Goal: Task Accomplishment & Management: Manage account settings

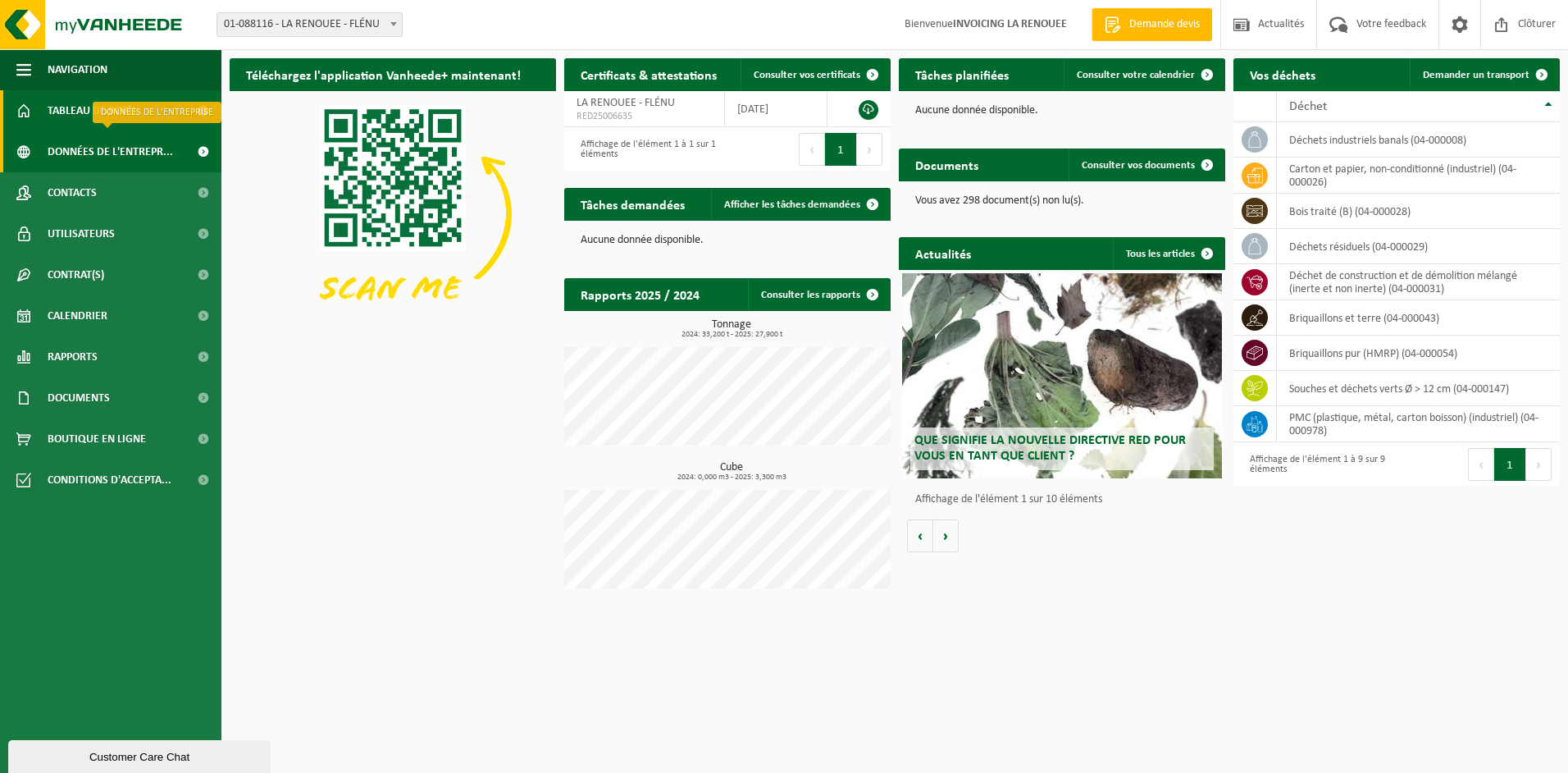
click at [69, 145] on span "Données de l'entrepr..." at bounding box center [111, 152] width 126 height 41
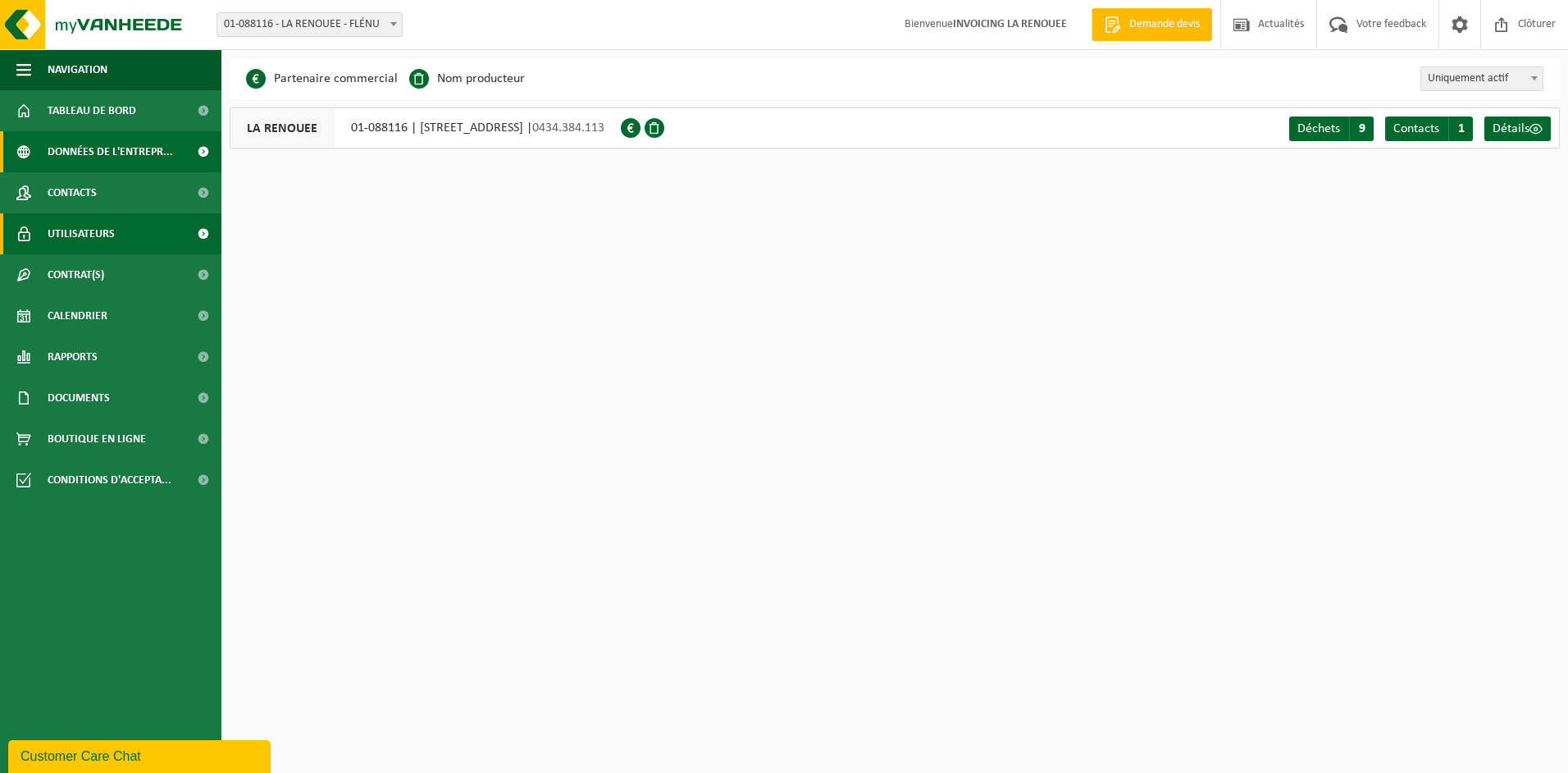
click at [78, 239] on span "Utilisateurs" at bounding box center [82, 234] width 67 height 41
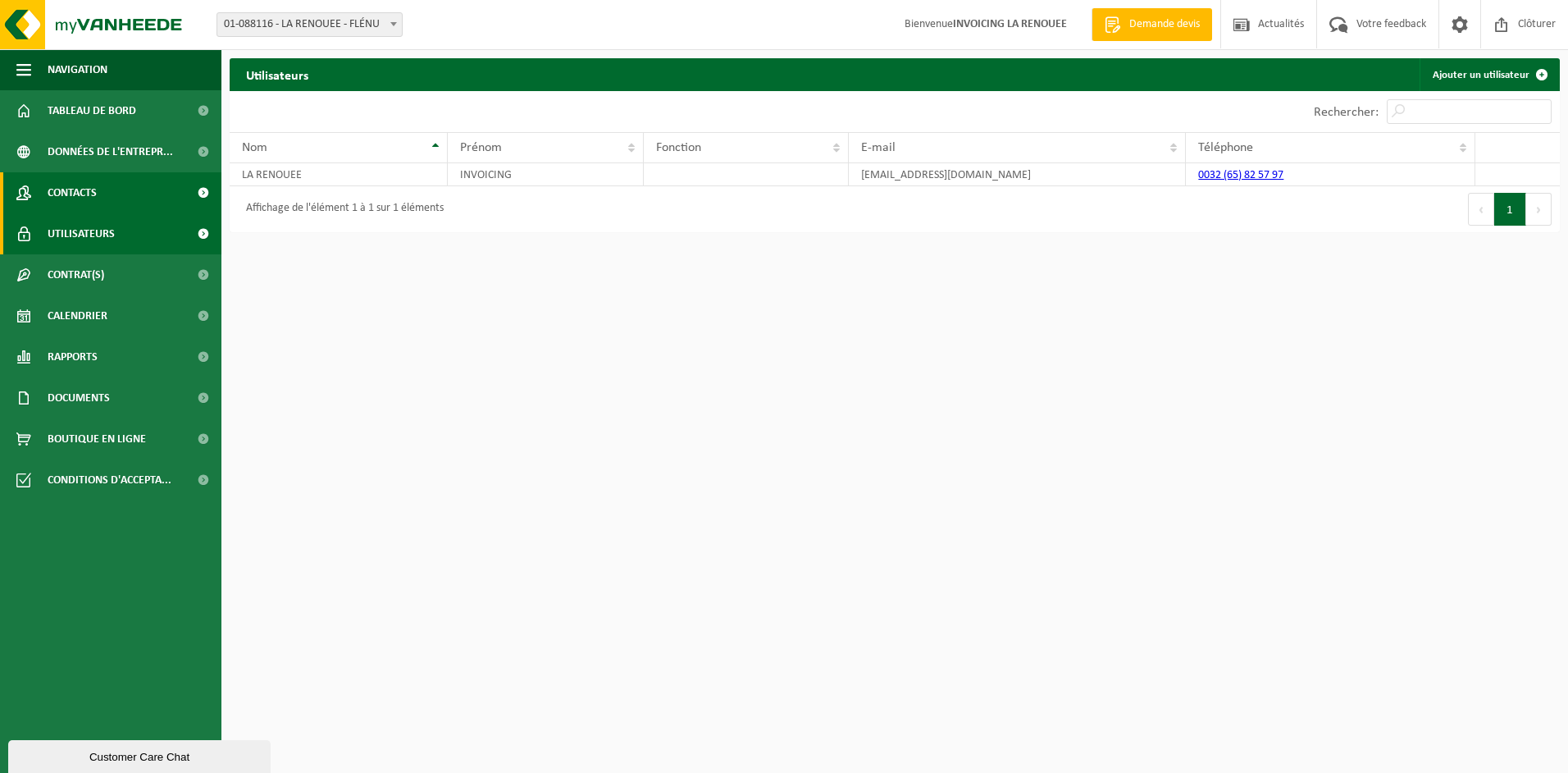
click at [78, 194] on span "Contacts" at bounding box center [73, 192] width 50 height 41
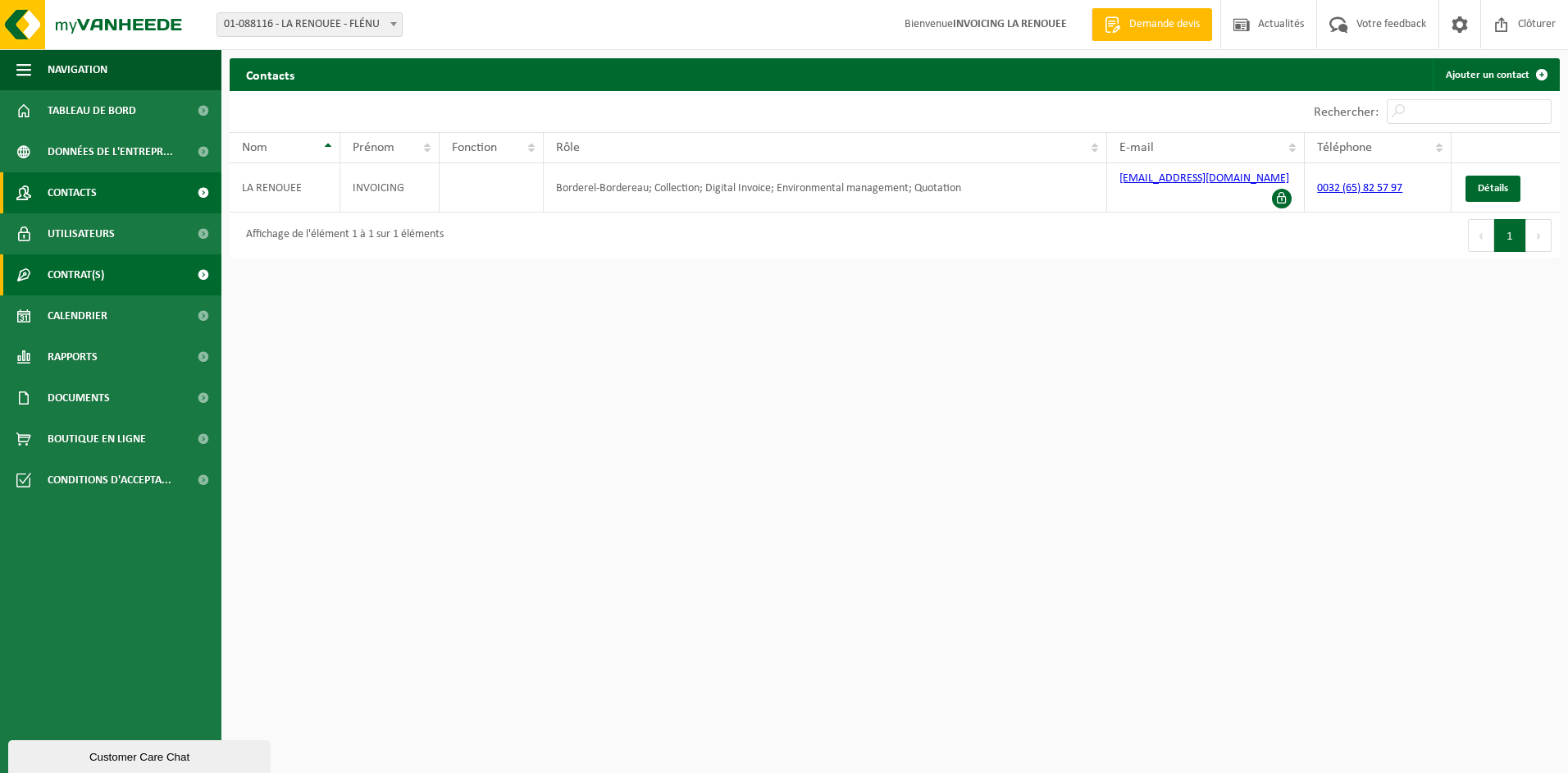
click at [69, 270] on span "Contrat(s)" at bounding box center [76, 275] width 57 height 41
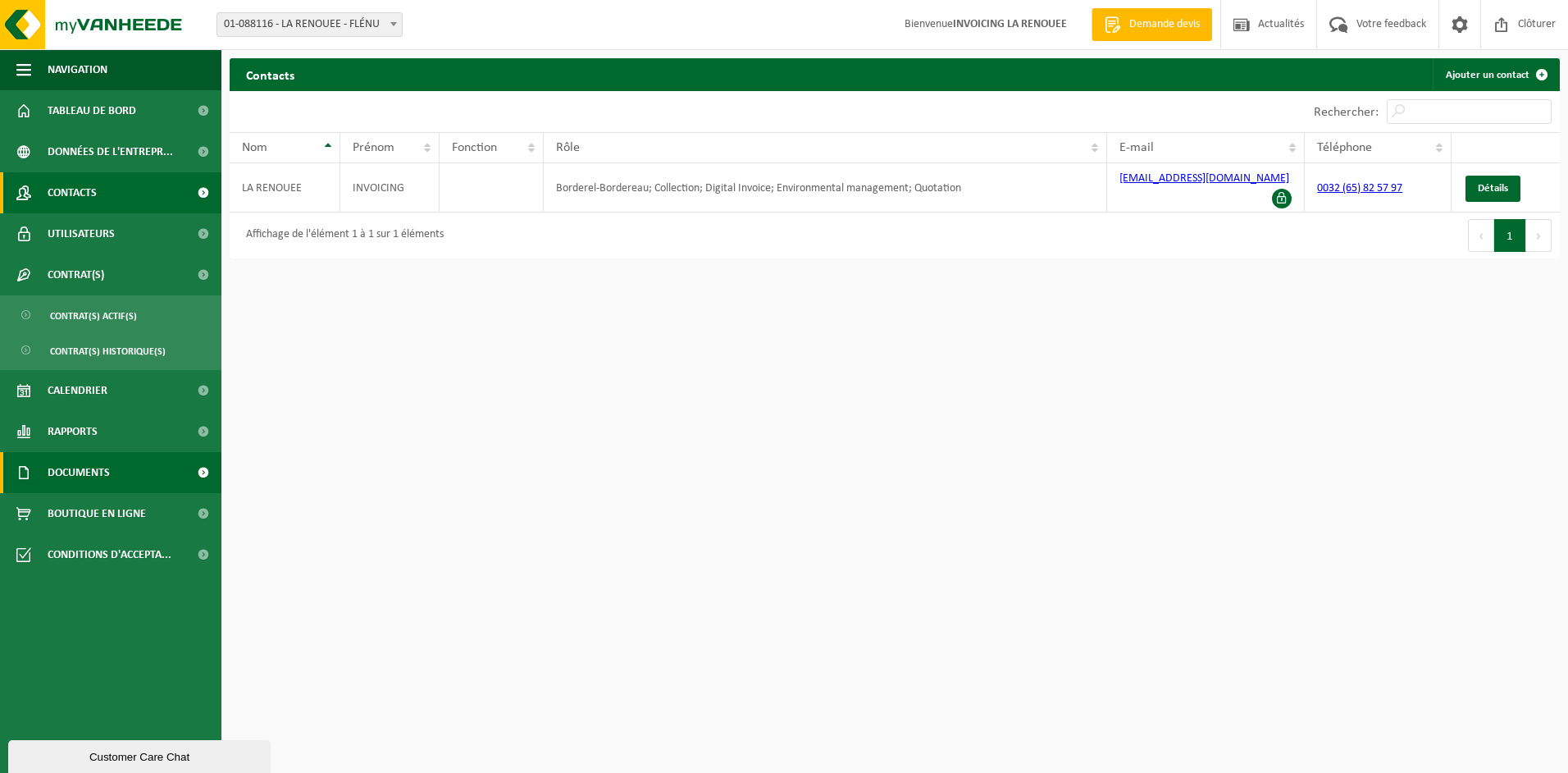
click at [78, 465] on span "Documents" at bounding box center [79, 472] width 62 height 41
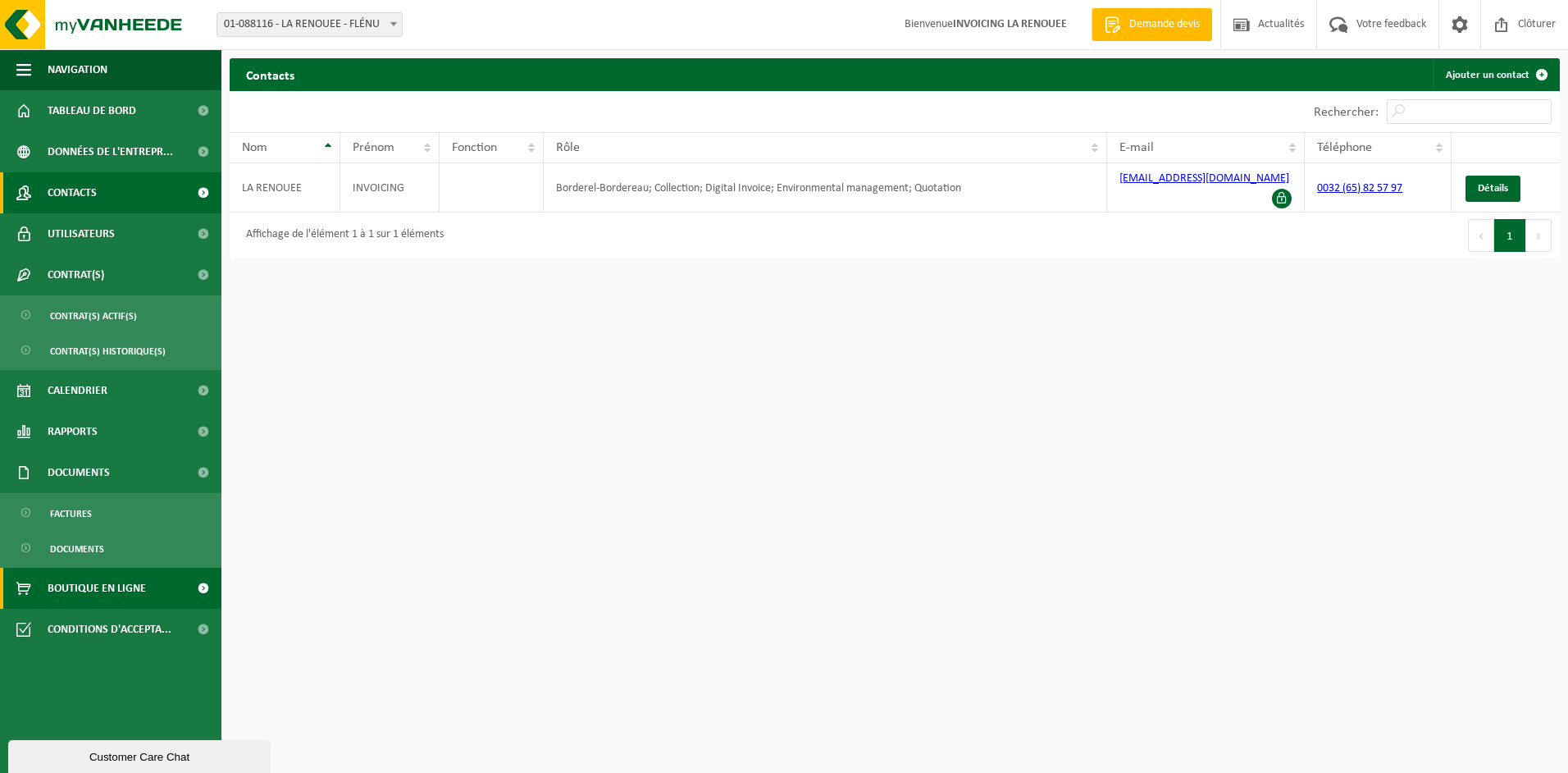
click at [109, 590] on span "Boutique en ligne" at bounding box center [97, 588] width 98 height 41
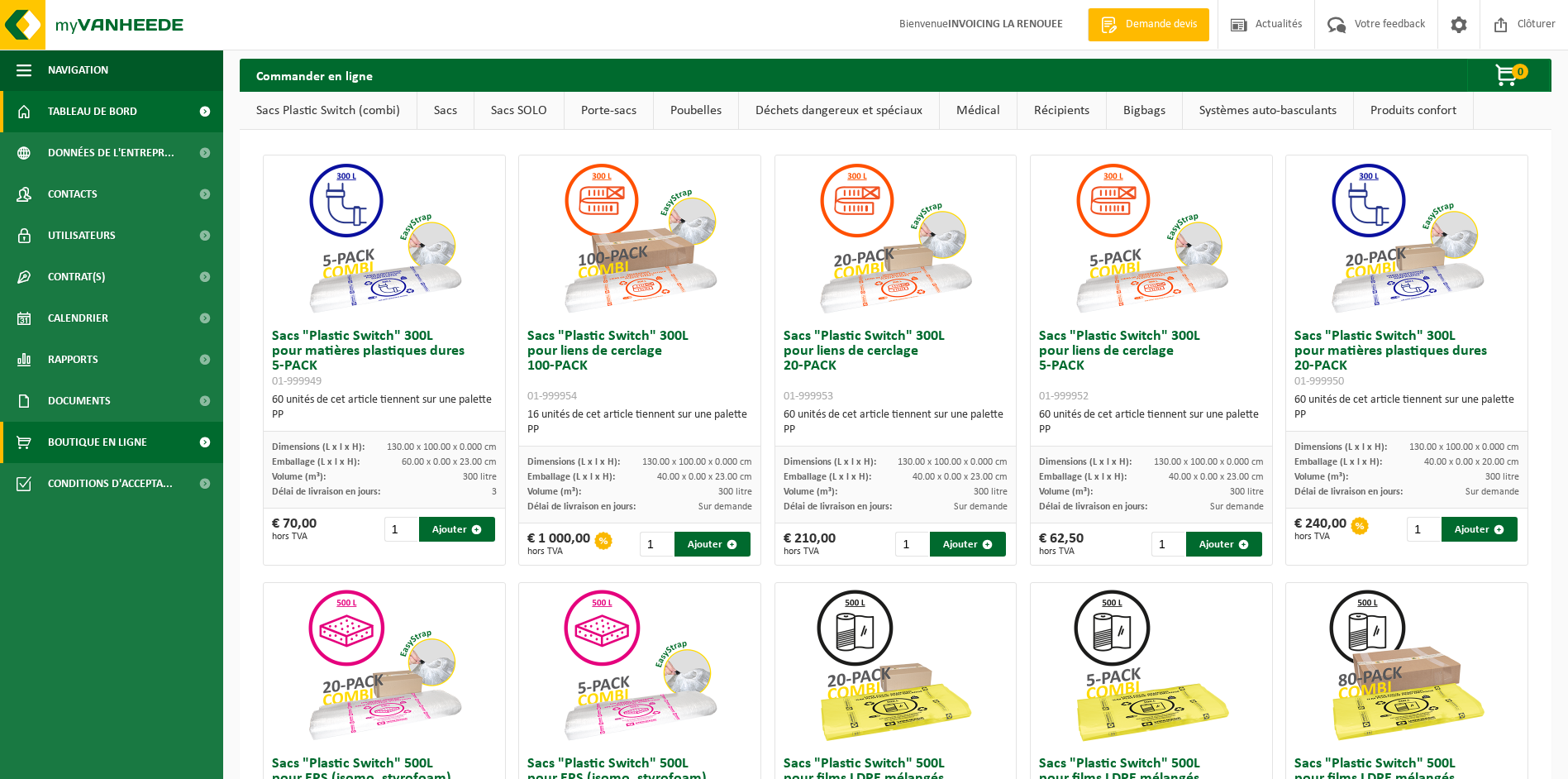
click at [70, 114] on span "Tableau de bord" at bounding box center [93, 112] width 89 height 41
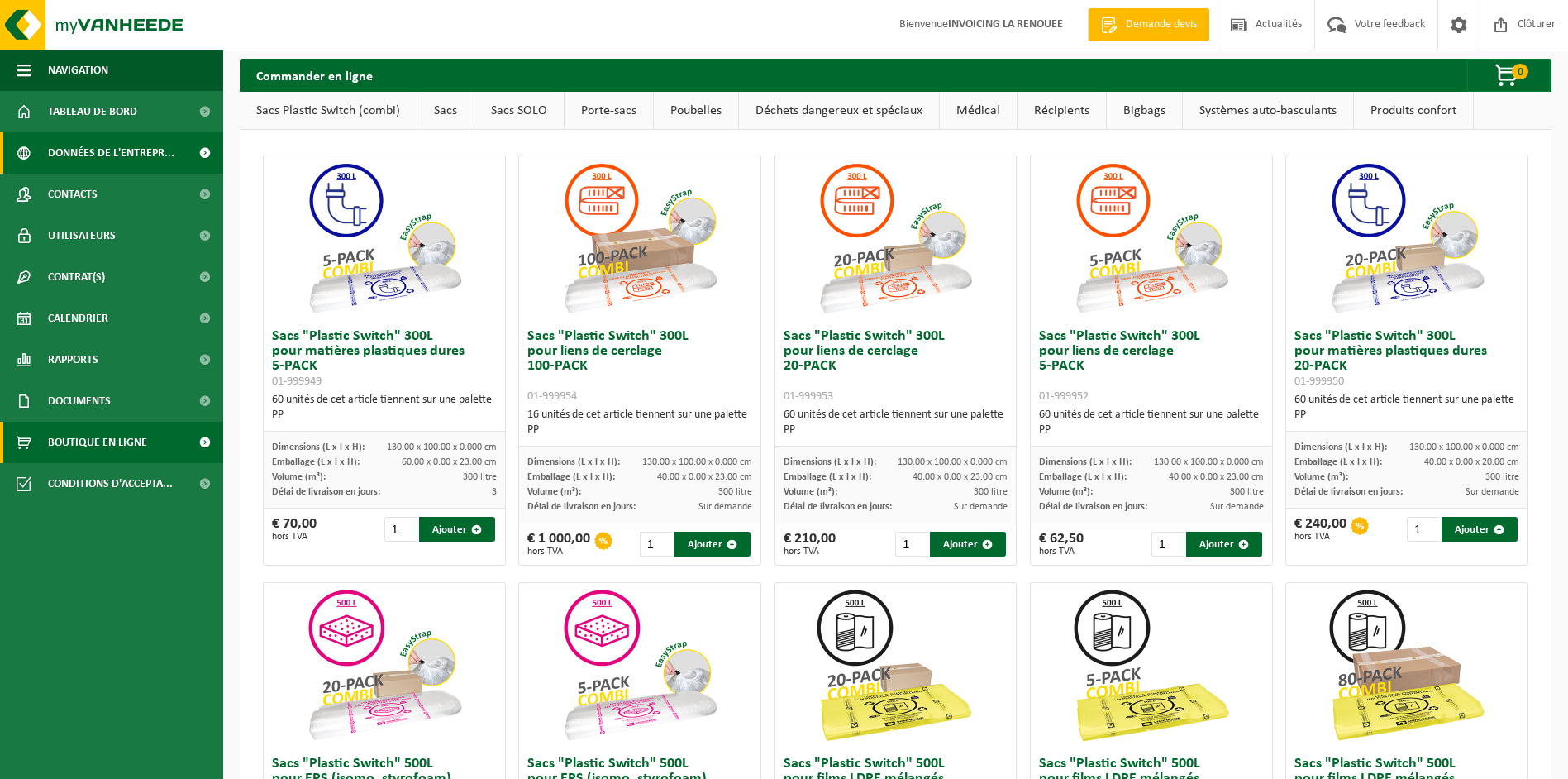
click at [73, 149] on span "Données de l'entrepr..." at bounding box center [112, 153] width 127 height 41
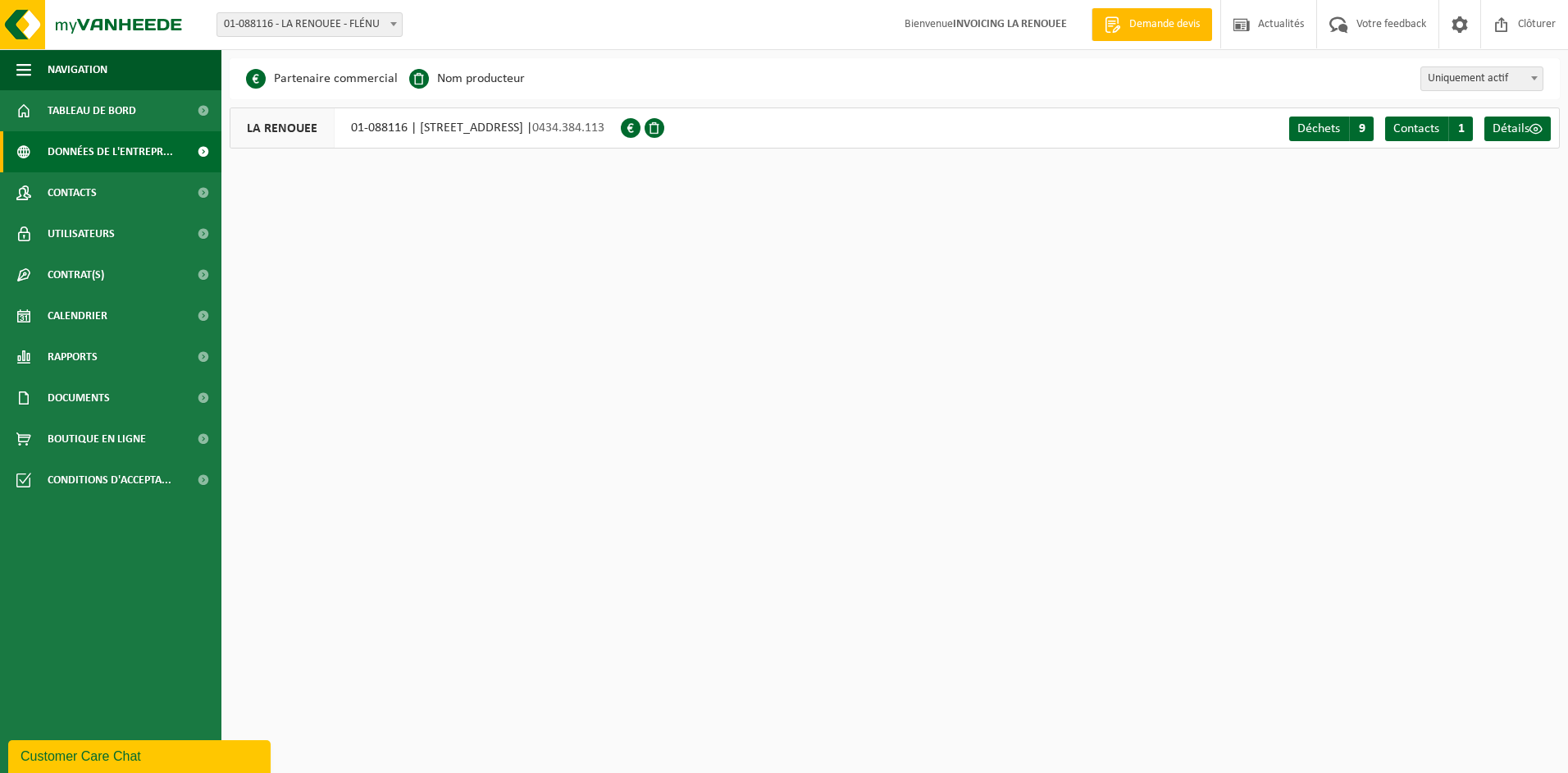
click at [293, 127] on span "LA RENOUEE" at bounding box center [283, 128] width 105 height 39
click at [1517, 126] on span "Détails" at bounding box center [1511, 129] width 37 height 13
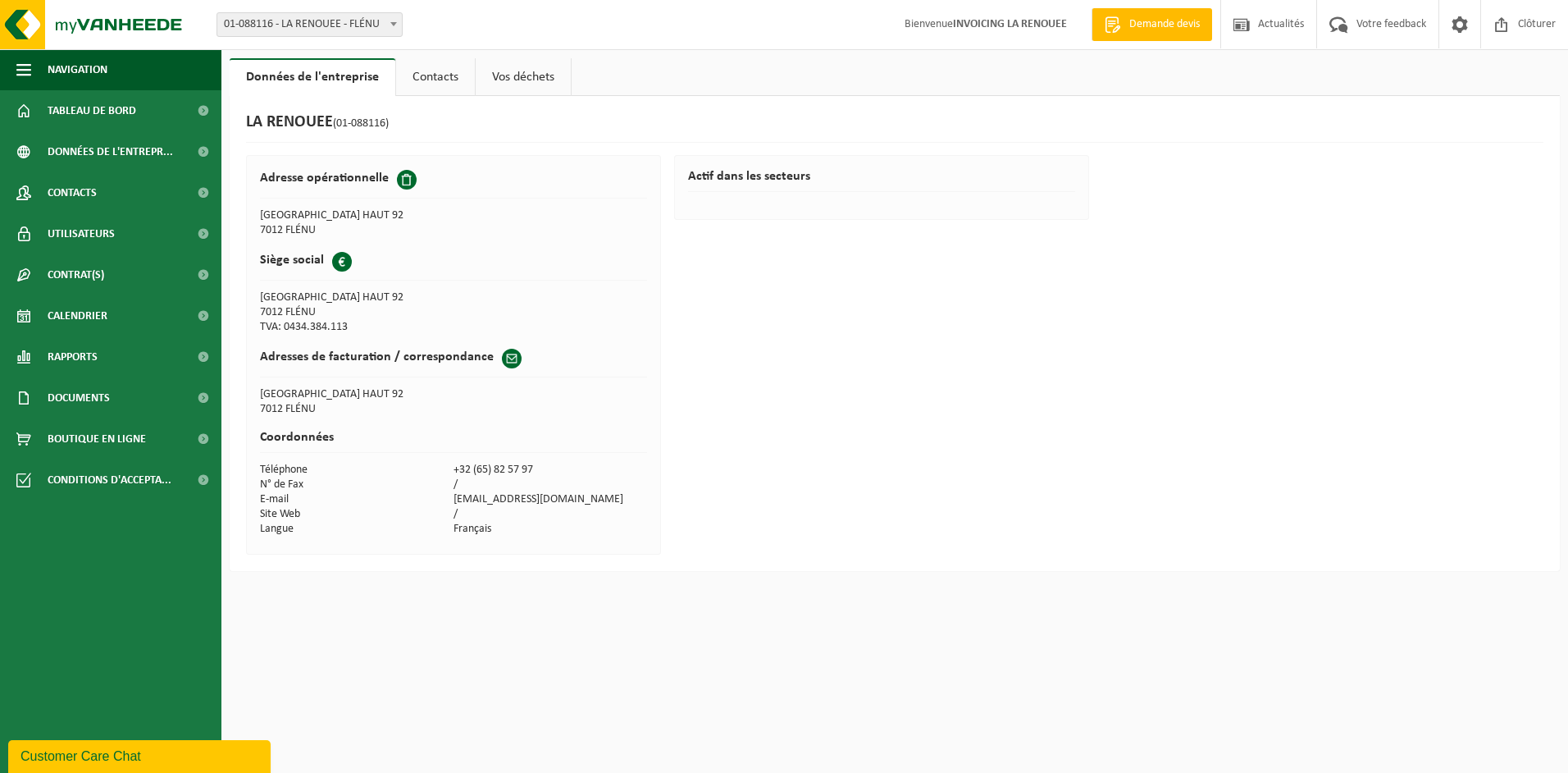
click at [446, 74] on link "Contacts" at bounding box center [435, 77] width 79 height 38
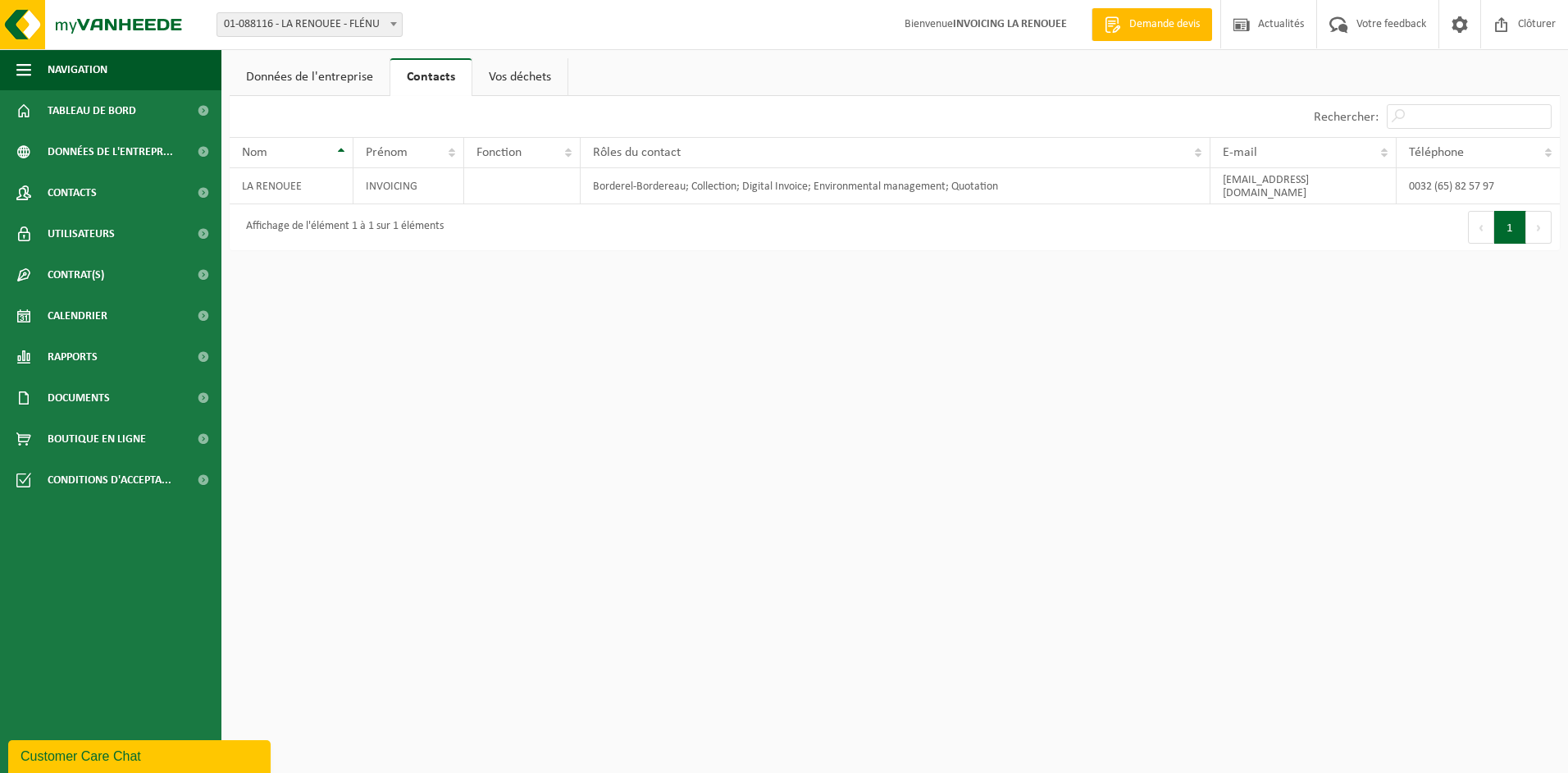
click at [509, 76] on link "Vos déchets" at bounding box center [519, 77] width 95 height 38
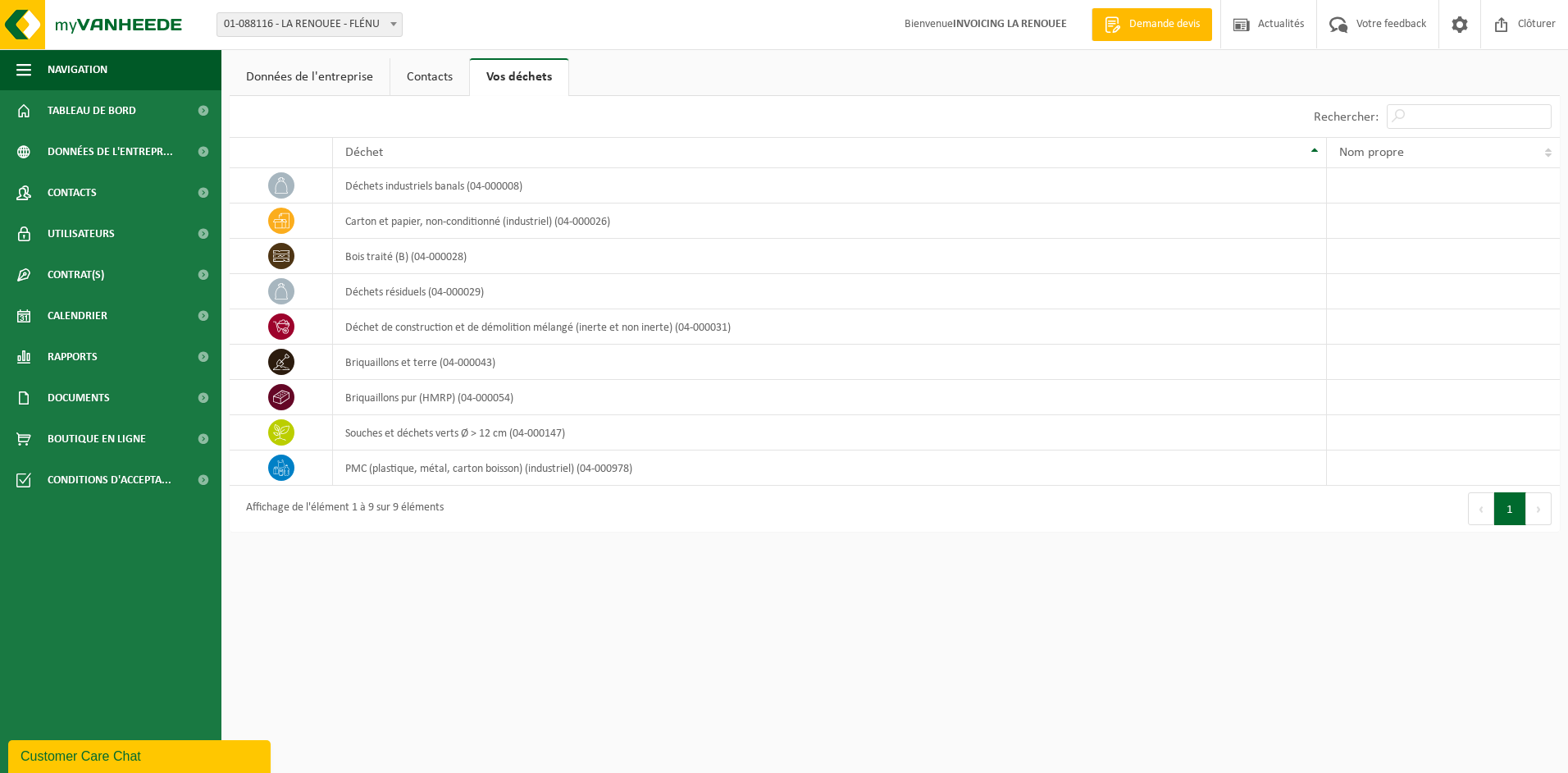
click at [325, 69] on link "Données de l'entreprise" at bounding box center [309, 77] width 160 height 38
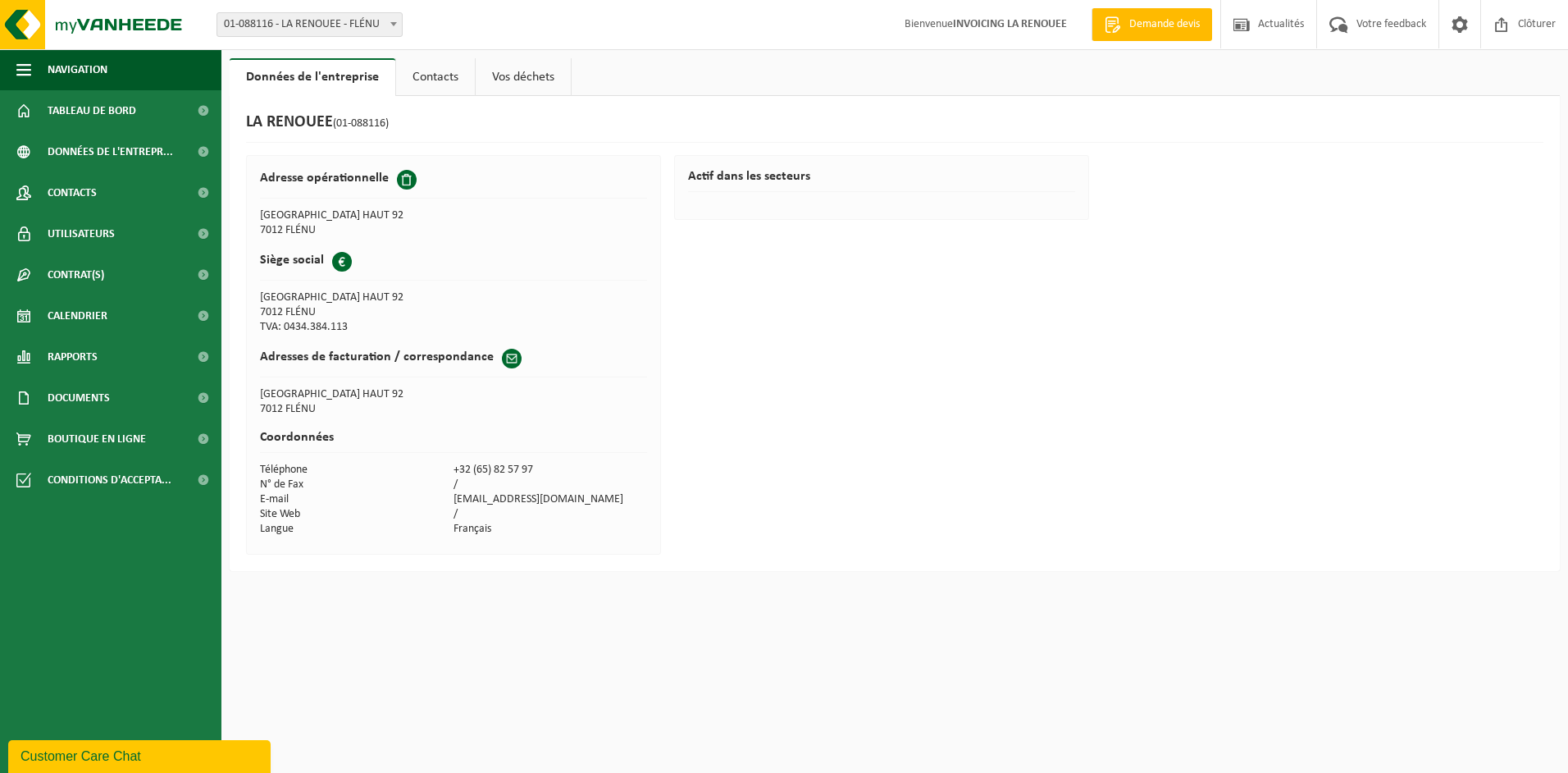
click at [395, 22] on b at bounding box center [393, 24] width 6 height 4
click at [144, 145] on span "Données de l'entrepr..." at bounding box center [111, 152] width 126 height 41
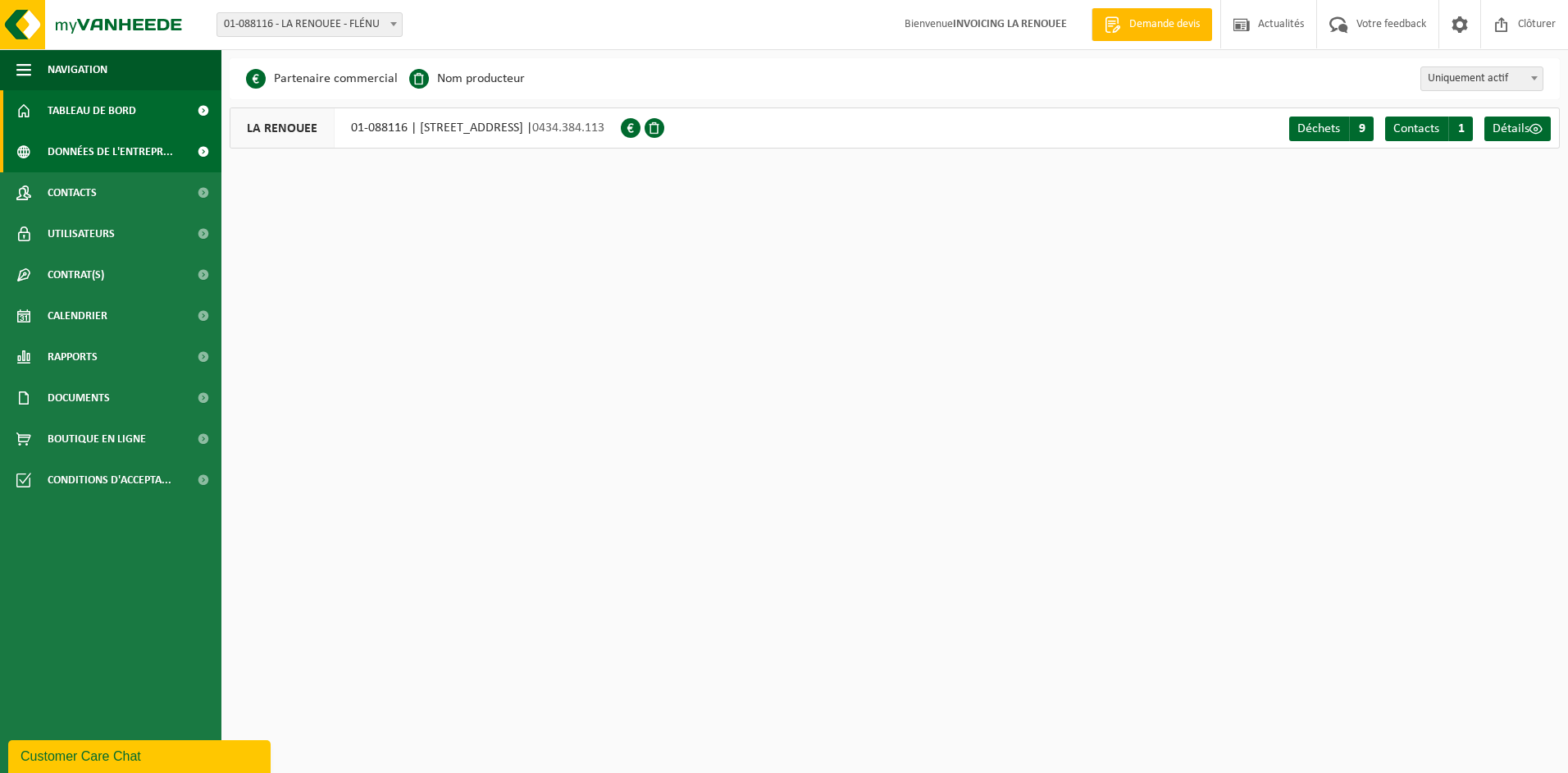
click at [144, 115] on link "Tableau de bord" at bounding box center [111, 111] width 222 height 41
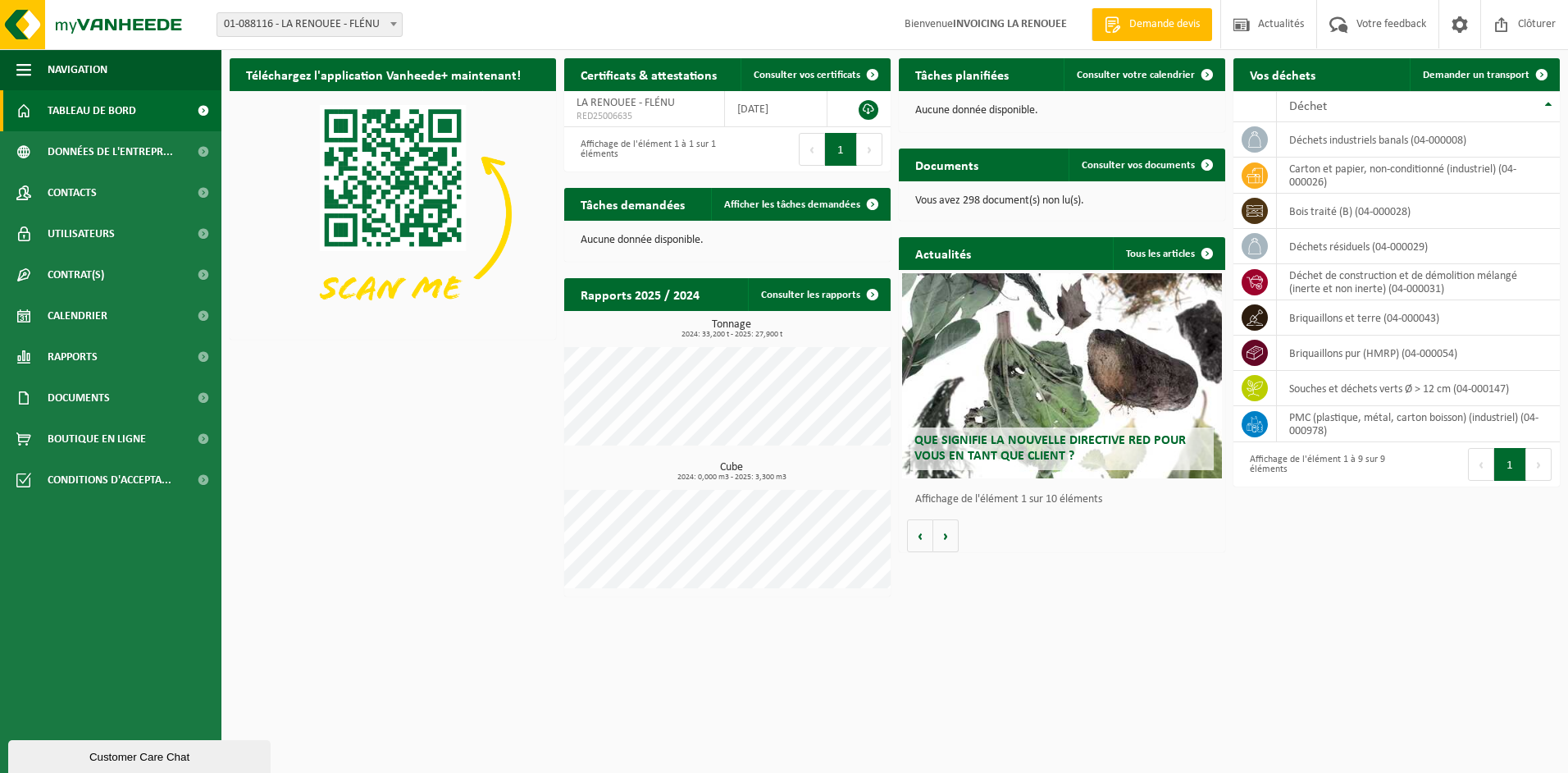
click at [163, 756] on div "Customer Care Chat" at bounding box center [139, 757] width 238 height 12
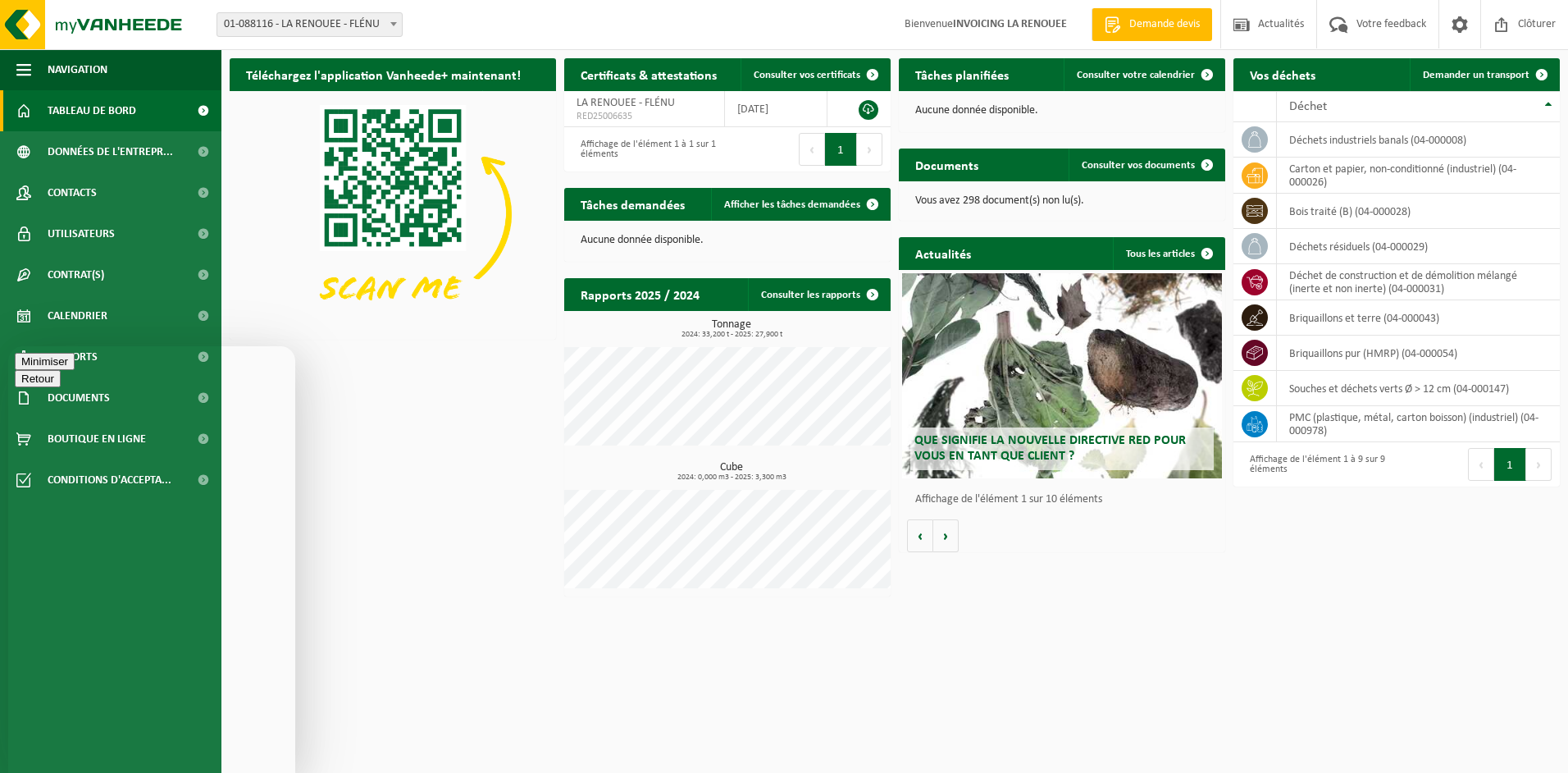
click at [74, 370] on button "Minimiser" at bounding box center [45, 378] width 60 height 17
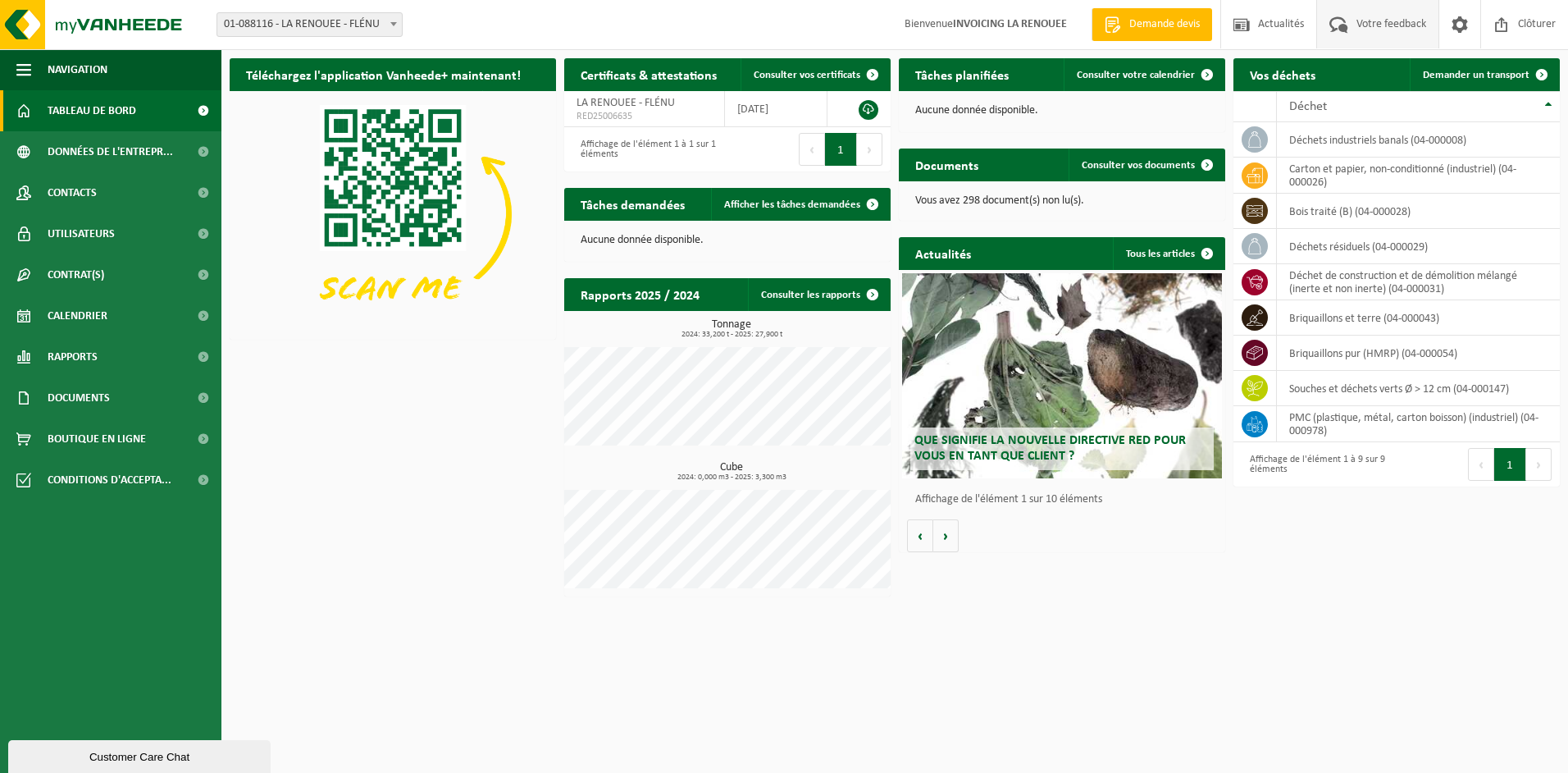
click at [1358, 20] on span "Votre feedback" at bounding box center [1392, 24] width 78 height 49
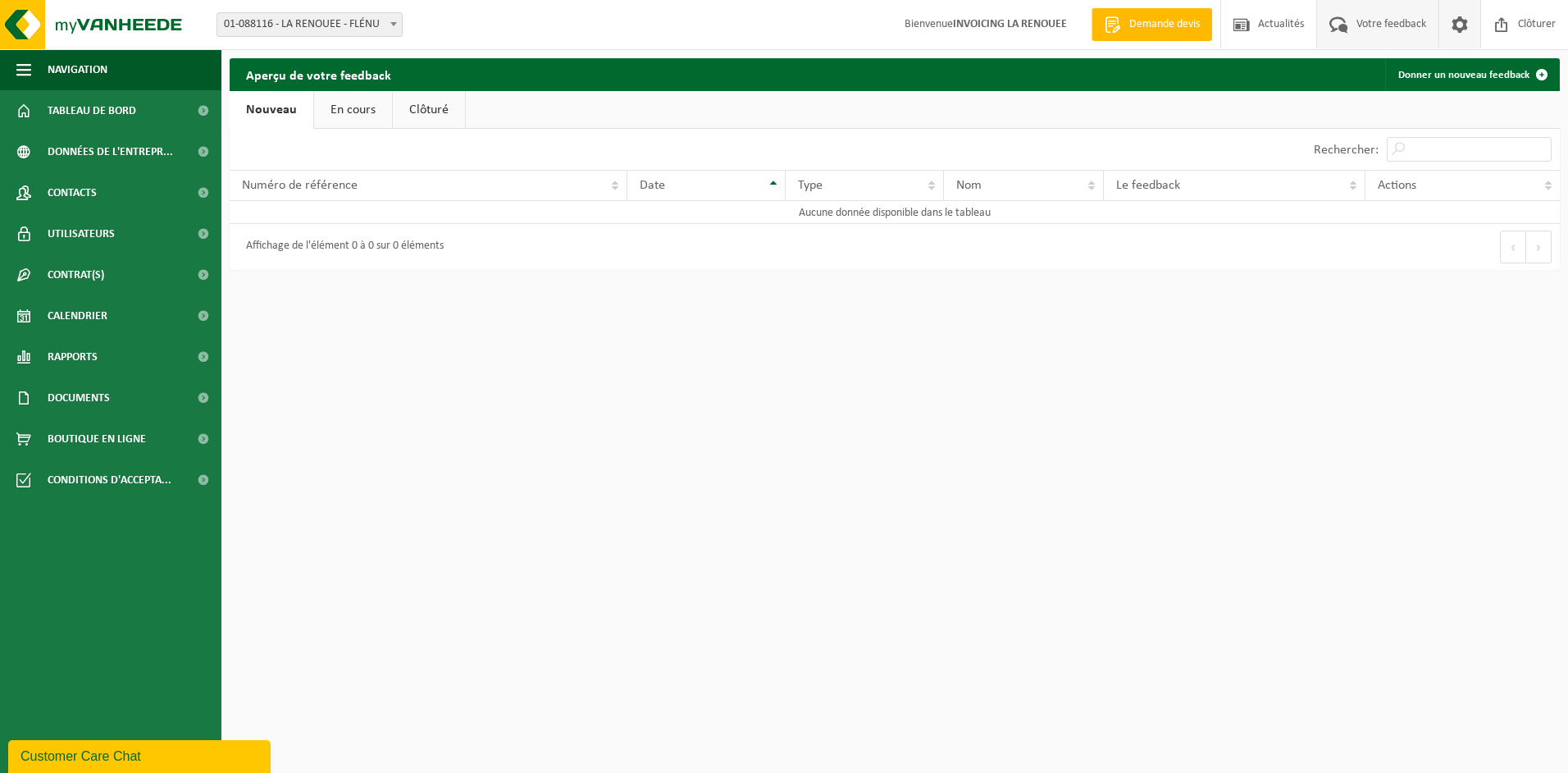
click at [1462, 24] on span at bounding box center [1460, 24] width 25 height 49
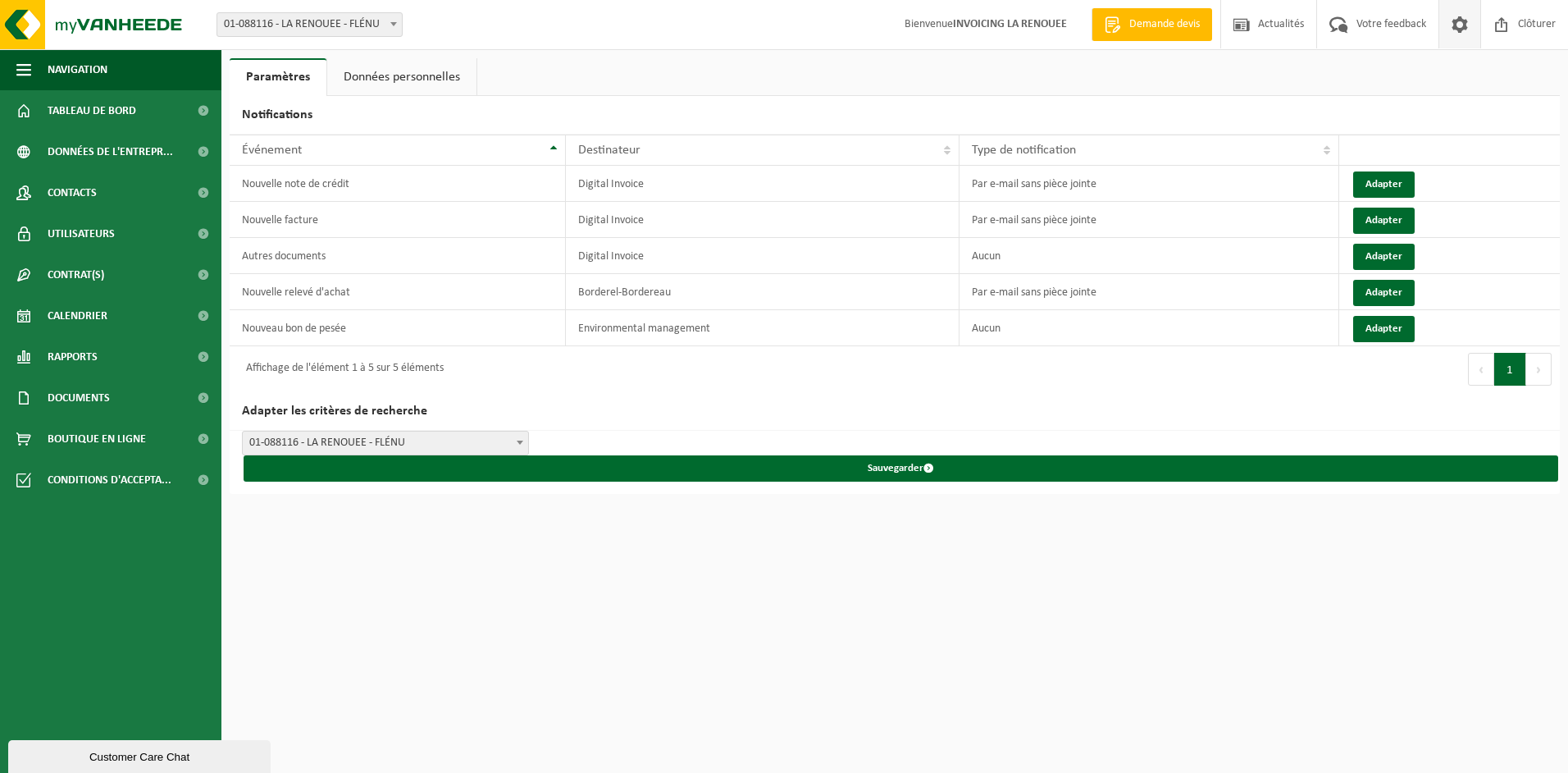
click at [410, 79] on link "Données personnelles" at bounding box center [402, 77] width 149 height 38
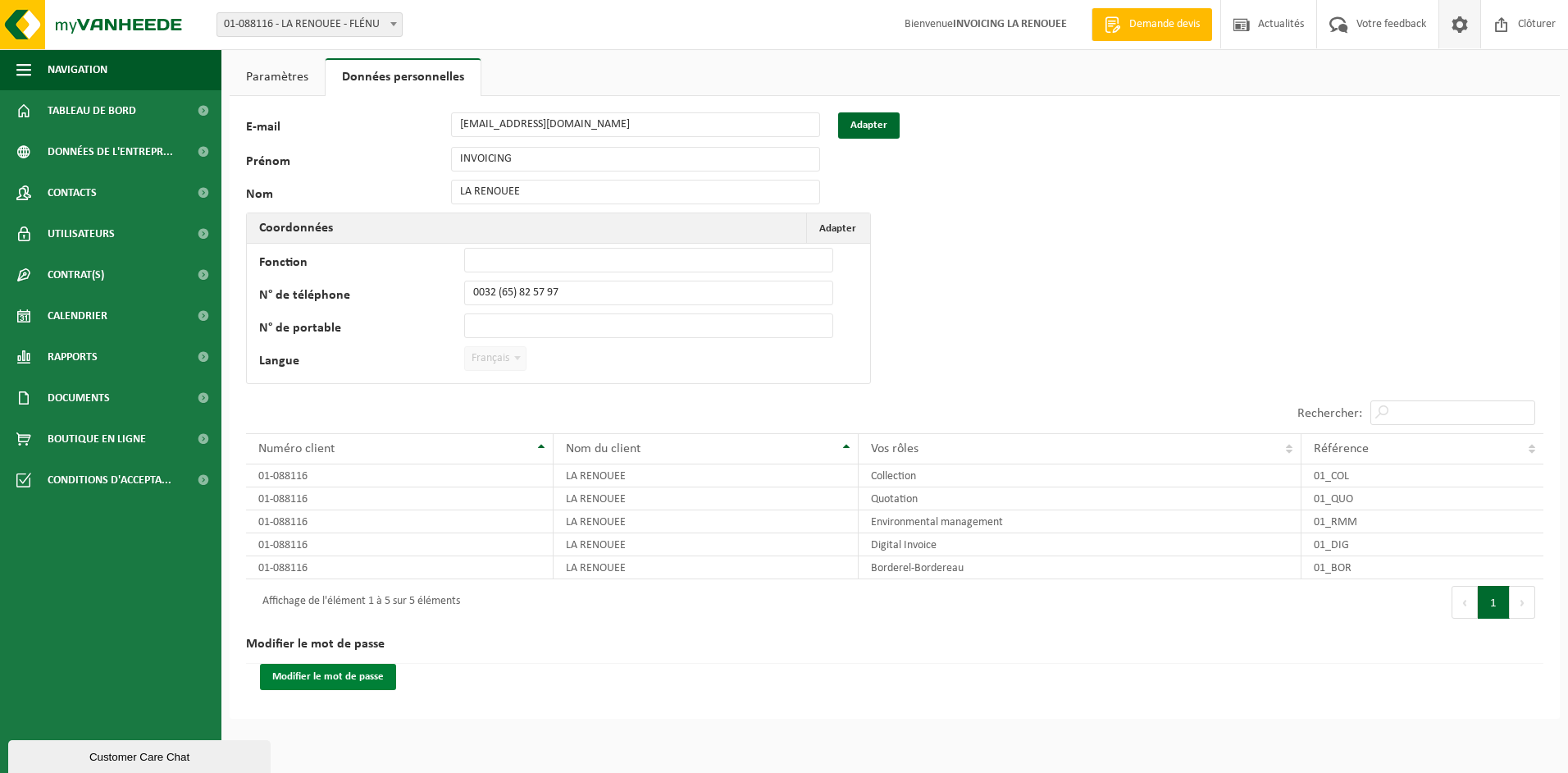
click at [345, 678] on button "Modifier le mot de passe" at bounding box center [328, 677] width 137 height 27
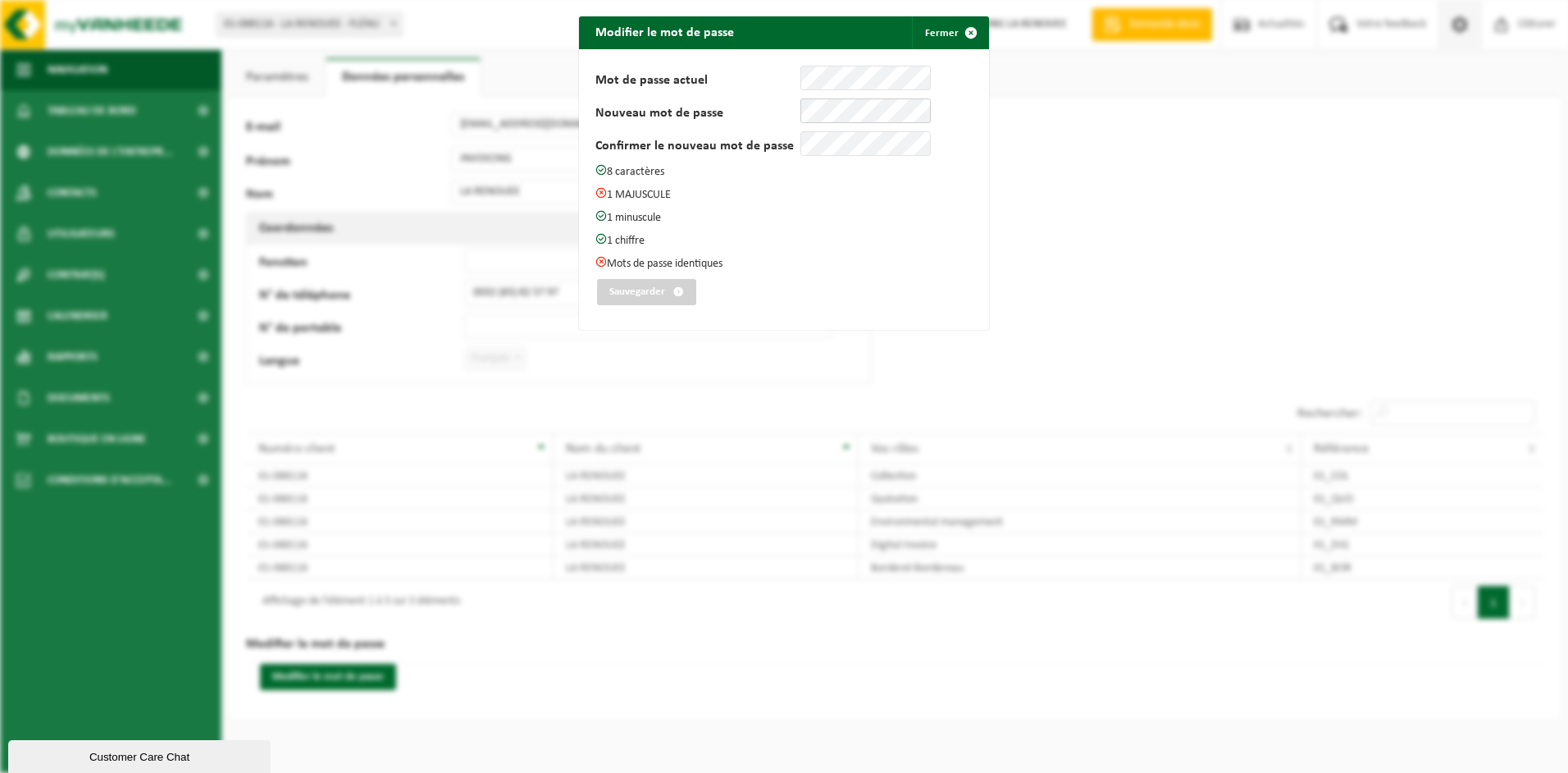
click at [776, 109] on div "Nouveau mot de passe" at bounding box center [763, 111] width 335 height 25
click at [789, 110] on div "Nouveau mot de passe" at bounding box center [763, 111] width 335 height 25
click at [620, 282] on button "Sauvegarder" at bounding box center [647, 293] width 99 height 27
